Goal: Task Accomplishment & Management: Use online tool/utility

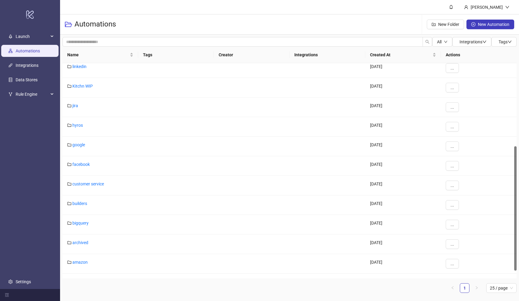
scroll to position [143, 0]
click at [85, 164] on link "facebook" at bounding box center [80, 162] width 17 height 5
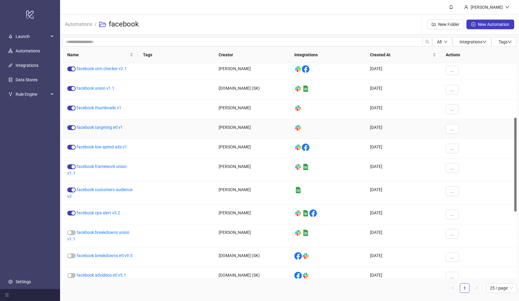
scroll to position [124, 0]
click at [114, 189] on link "facebook customers audience v2" at bounding box center [99, 191] width 65 height 11
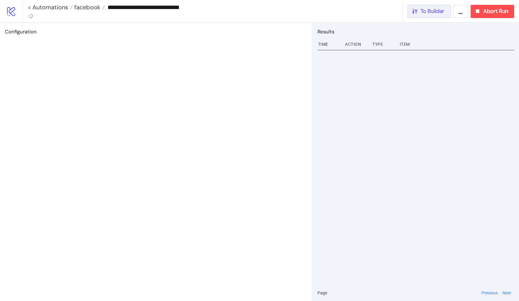
click at [421, 12] on span "To Builder" at bounding box center [433, 11] width 24 height 7
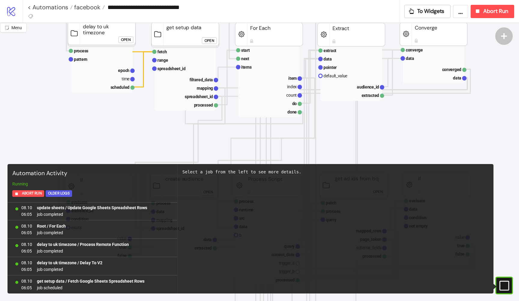
scroll to position [144, 0]
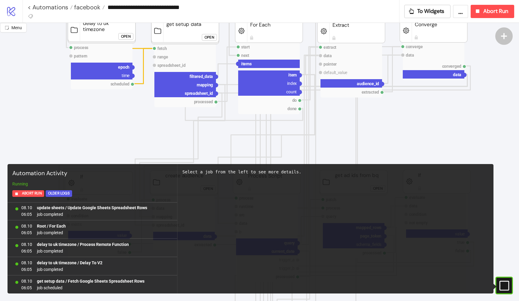
click at [240, 63] on circle at bounding box center [239, 64] width 4 height 4
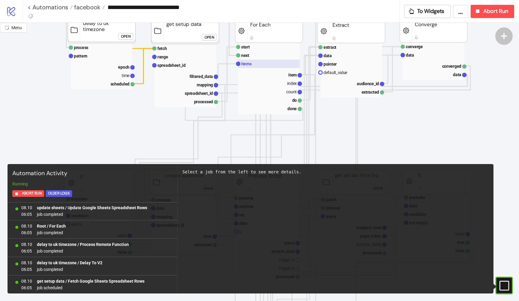
click at [251, 63] on text "items" at bounding box center [246, 63] width 11 height 5
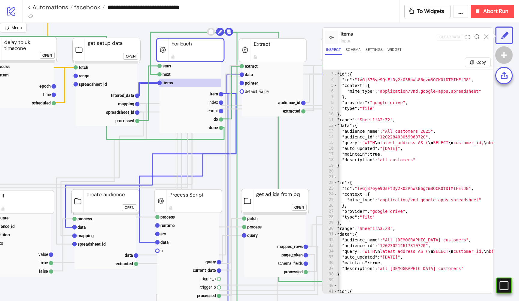
scroll to position [125, 93]
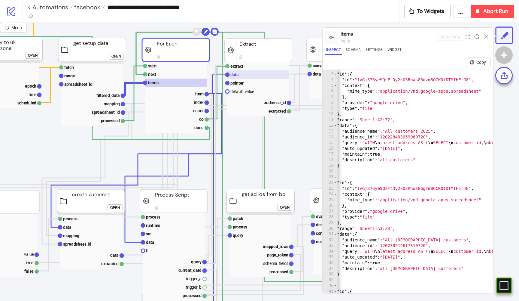
click at [254, 77] on rect at bounding box center [259, 74] width 62 height 8
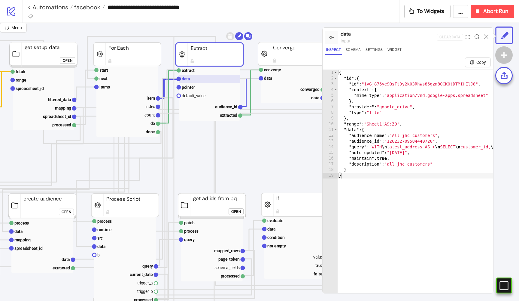
scroll to position [121, 151]
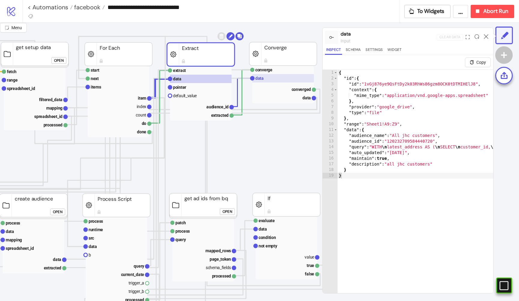
click at [265, 80] on rect at bounding box center [284, 78] width 62 height 8
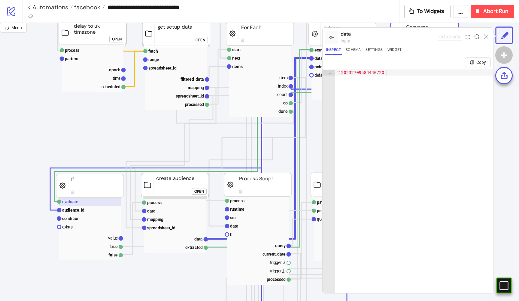
scroll to position [142, 8]
click at [72, 208] on text "audience_id" at bounding box center [74, 209] width 22 height 5
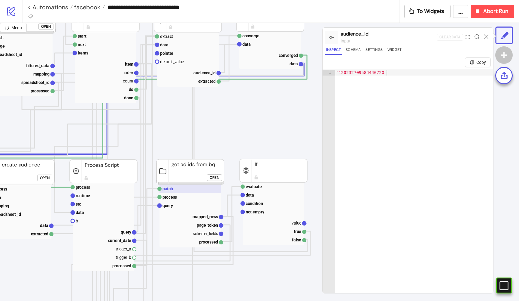
scroll to position [155, 164]
click at [182, 207] on rect at bounding box center [190, 205] width 62 height 8
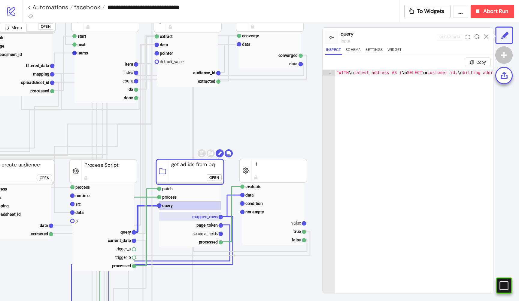
click at [197, 216] on text "mapped_rows" at bounding box center [205, 216] width 26 height 5
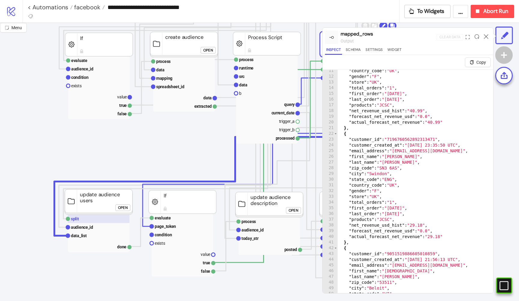
scroll to position [0, 0]
click at [84, 233] on text "data_list" at bounding box center [79, 235] width 16 height 5
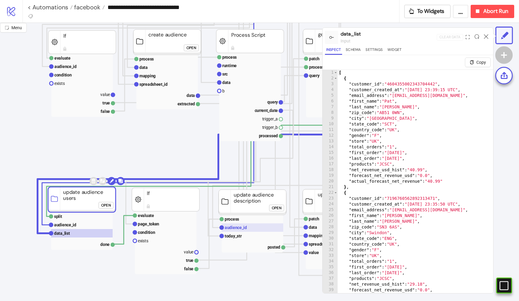
click at [237, 227] on text "audience_id" at bounding box center [236, 227] width 22 height 5
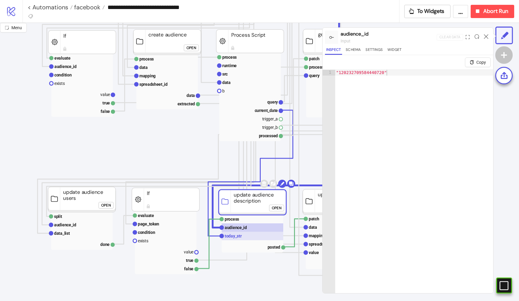
click at [236, 235] on text "today_str" at bounding box center [233, 235] width 17 height 5
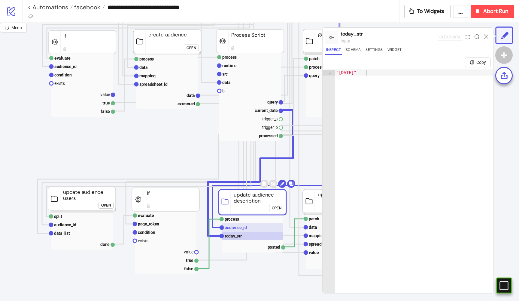
click at [242, 226] on text "audience_id" at bounding box center [236, 227] width 22 height 5
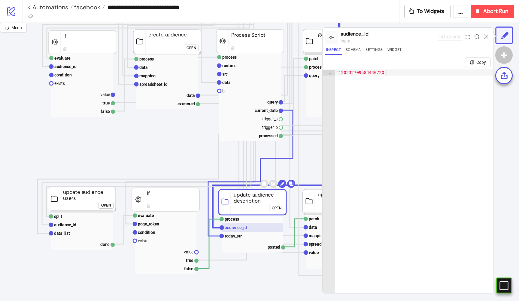
scroll to position [286, 30]
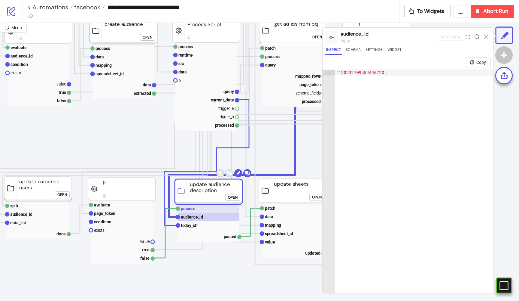
click at [204, 208] on rect at bounding box center [209, 208] width 62 height 8
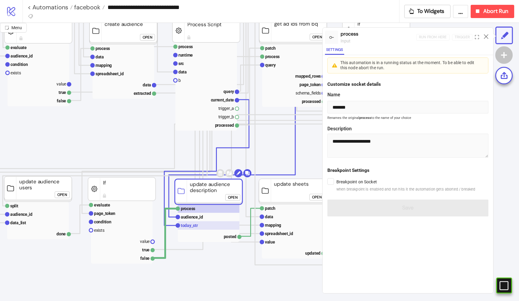
click at [195, 222] on rect at bounding box center [209, 225] width 62 height 8
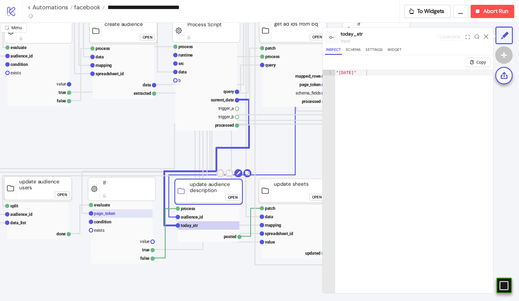
click at [120, 215] on rect at bounding box center [122, 213] width 62 height 8
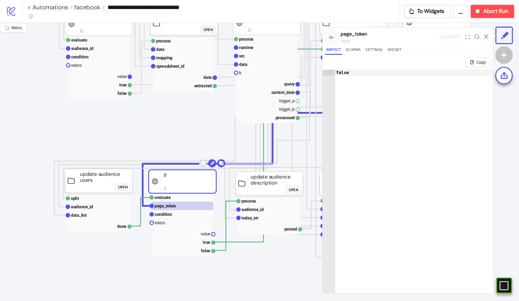
scroll to position [303, 0]
click at [121, 186] on div "Open" at bounding box center [123, 187] width 10 height 7
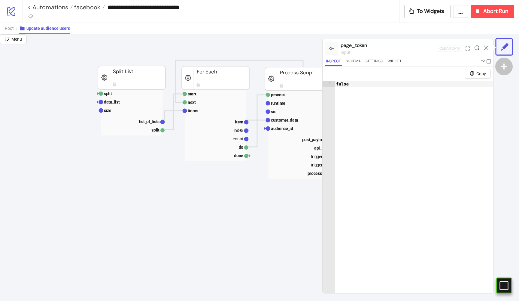
scroll to position [75, 175]
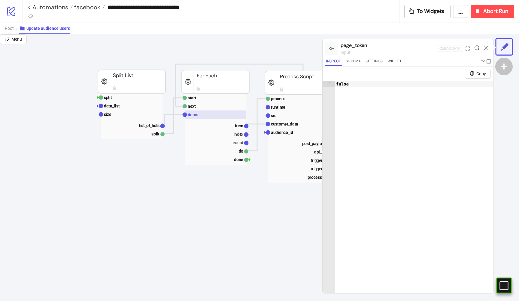
click at [200, 116] on rect at bounding box center [216, 114] width 62 height 8
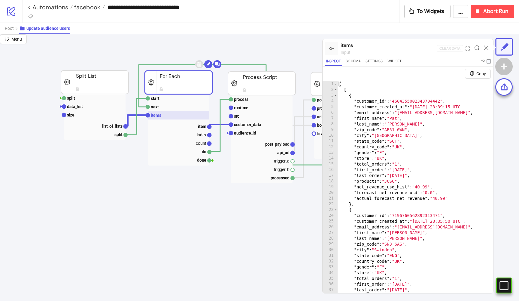
scroll to position [74, 222]
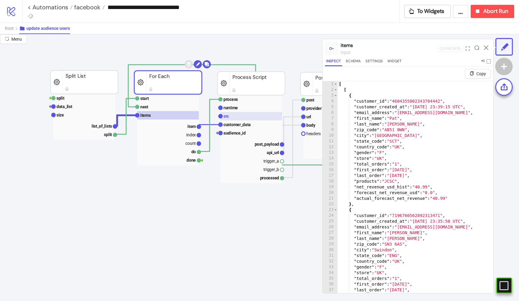
click at [240, 114] on rect at bounding box center [252, 116] width 62 height 8
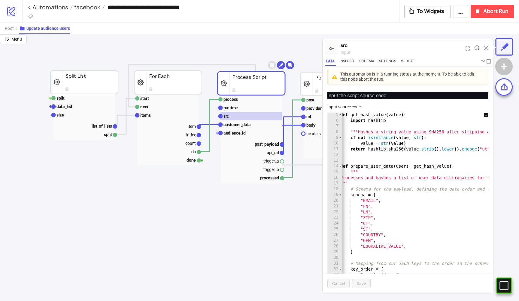
scroll to position [0, 3]
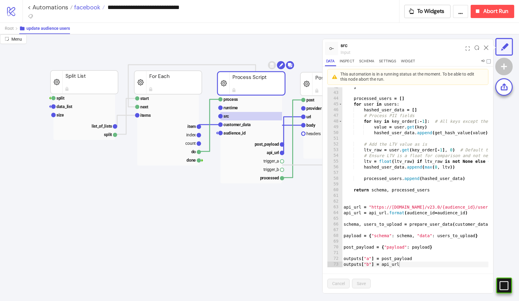
click at [86, 9] on span "facebook" at bounding box center [87, 7] width 28 height 8
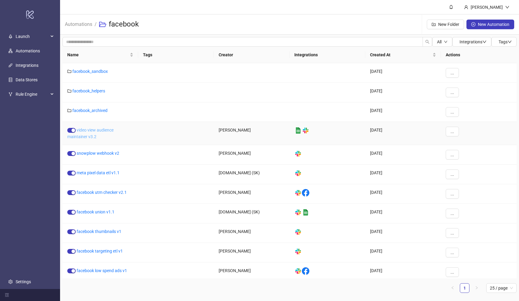
click at [90, 132] on link "video view audience maintainer v3.2" at bounding box center [90, 132] width 46 height 11
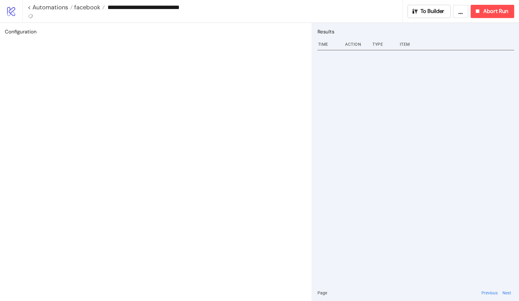
type input "**********"
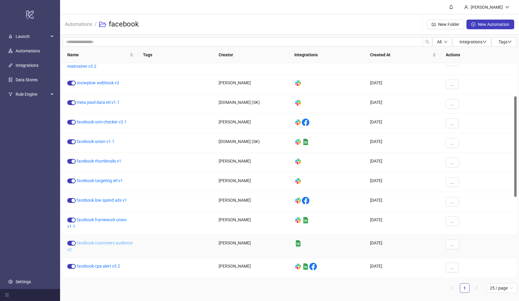
click at [111, 243] on link "facebook customers audience v2" at bounding box center [99, 245] width 65 height 11
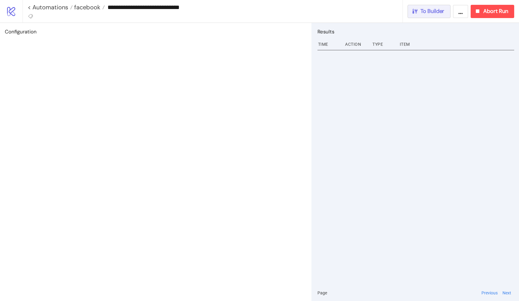
click at [425, 12] on span "To Builder" at bounding box center [433, 11] width 24 height 7
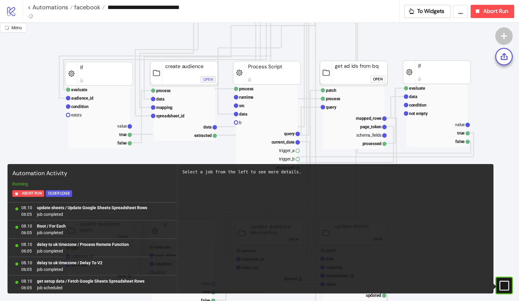
click at [207, 79] on div "Open" at bounding box center [209, 79] width 10 height 7
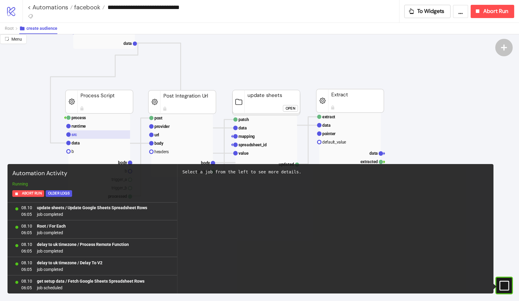
click at [82, 135] on rect at bounding box center [100, 134] width 62 height 8
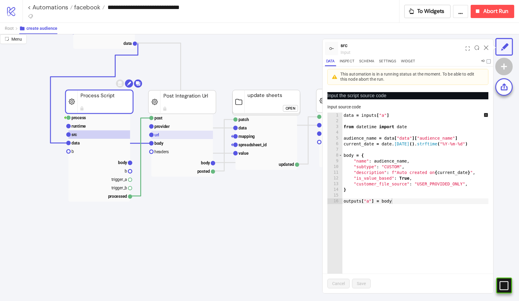
click at [156, 135] on text "url" at bounding box center [157, 134] width 5 height 5
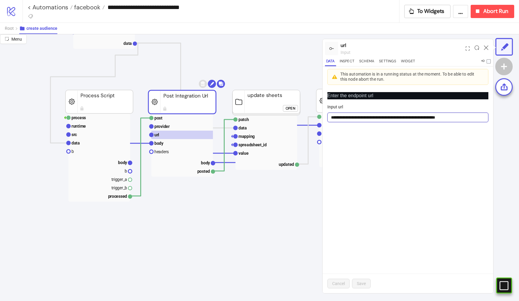
click at [424, 118] on input "**********" at bounding box center [408, 117] width 161 height 10
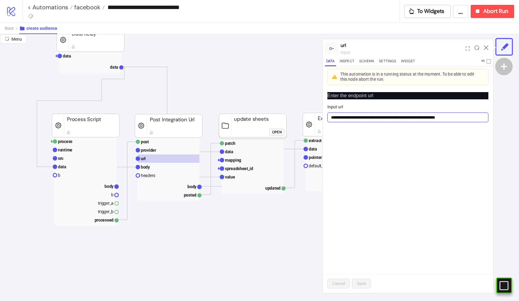
scroll to position [208, 14]
click at [440, 116] on input "**********" at bounding box center [408, 117] width 161 height 10
drag, startPoint x: 443, startPoint y: 117, endPoint x: 397, endPoint y: 117, distance: 46.0
click at [397, 117] on input "**********" at bounding box center [408, 117] width 161 height 10
click at [487, 47] on icon at bounding box center [486, 47] width 5 height 5
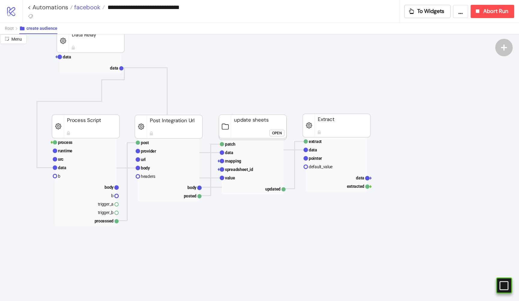
click at [94, 9] on span "facebook" at bounding box center [87, 7] width 28 height 8
